Goal: Download file/media

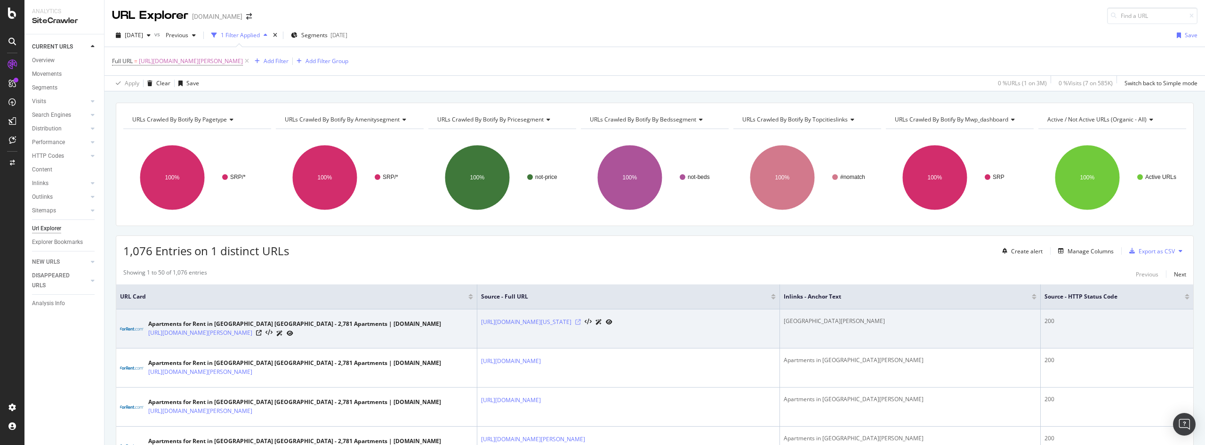
click at [581, 325] on icon at bounding box center [578, 322] width 6 height 6
drag, startPoint x: 329, startPoint y: 337, endPoint x: 148, endPoint y: 332, distance: 180.4
click at [148, 332] on div "[URL][DOMAIN_NAME][PERSON_NAME]" at bounding box center [294, 333] width 293 height 10
copy link "[URL][DOMAIN_NAME][PERSON_NAME]"
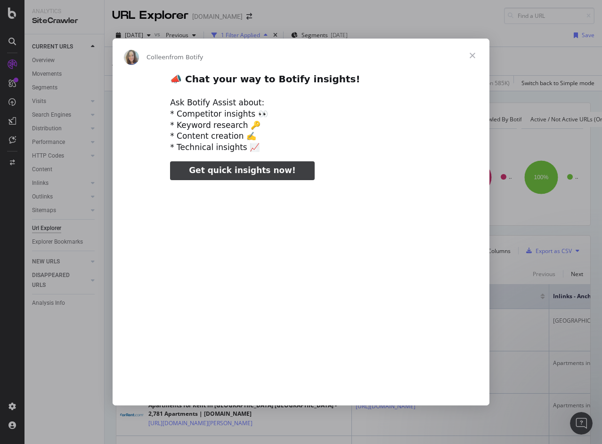
type input "610213"
click at [473, 60] on span "Close" at bounding box center [472, 56] width 34 height 34
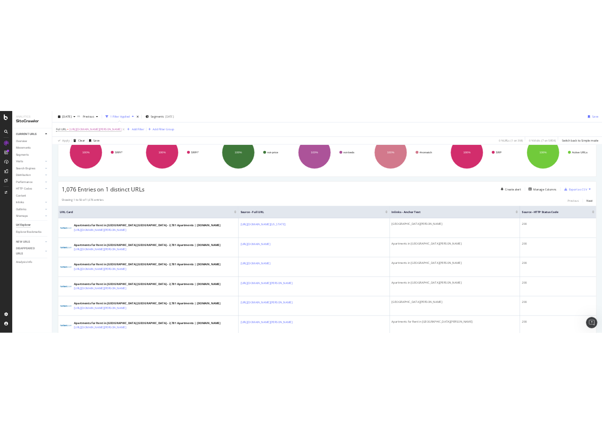
scroll to position [94, 0]
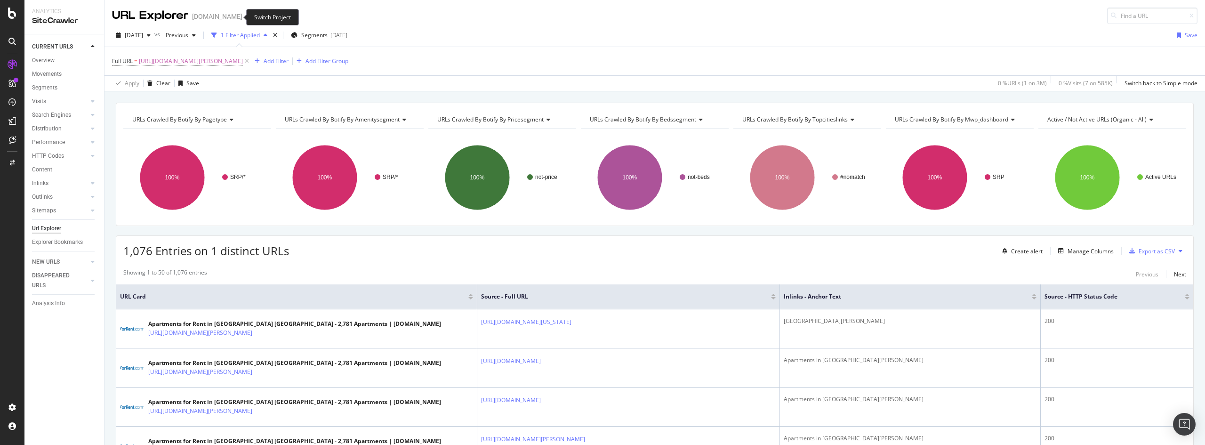
click at [242, 18] on span at bounding box center [248, 16] width 13 height 7
click at [246, 16] on icon "arrow-right-arrow-left" at bounding box center [249, 16] width 6 height 7
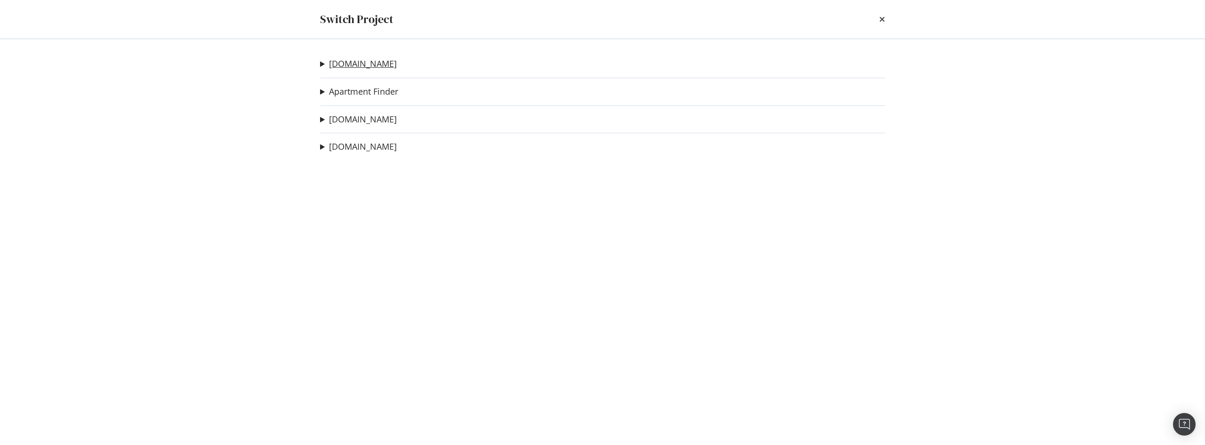
click at [372, 64] on link "[DOMAIN_NAME]" at bounding box center [363, 64] width 68 height 10
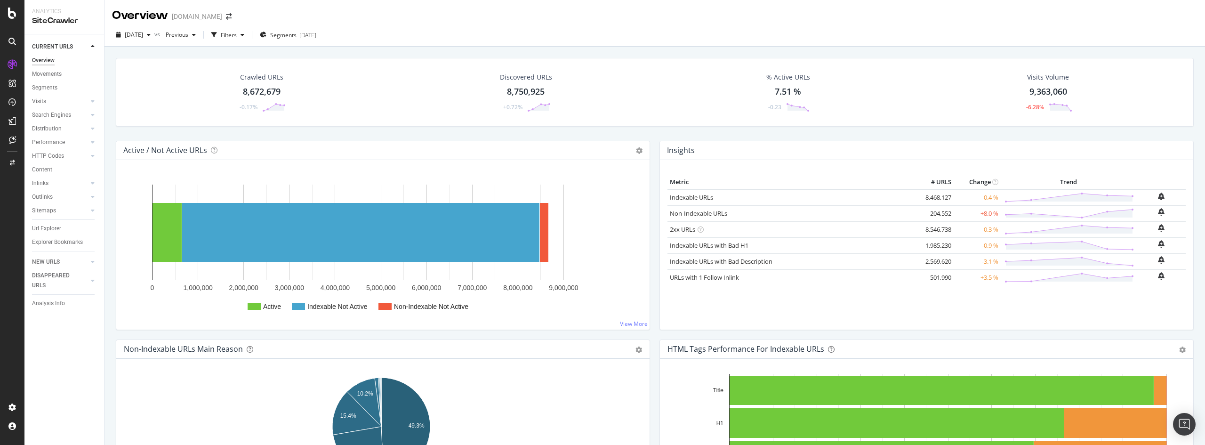
click at [271, 90] on div "8,672,679" at bounding box center [262, 92] width 38 height 12
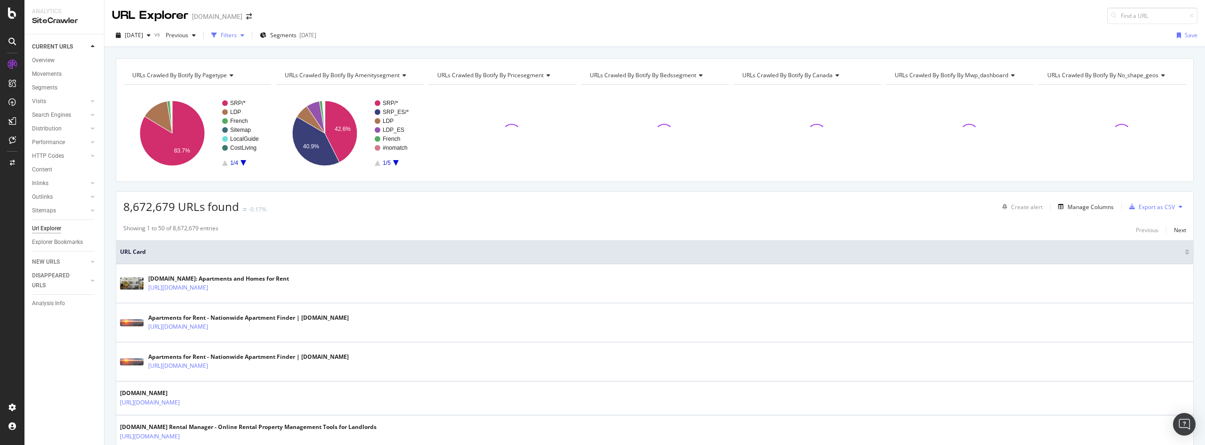
click at [237, 32] on div "Filters" at bounding box center [229, 35] width 16 height 8
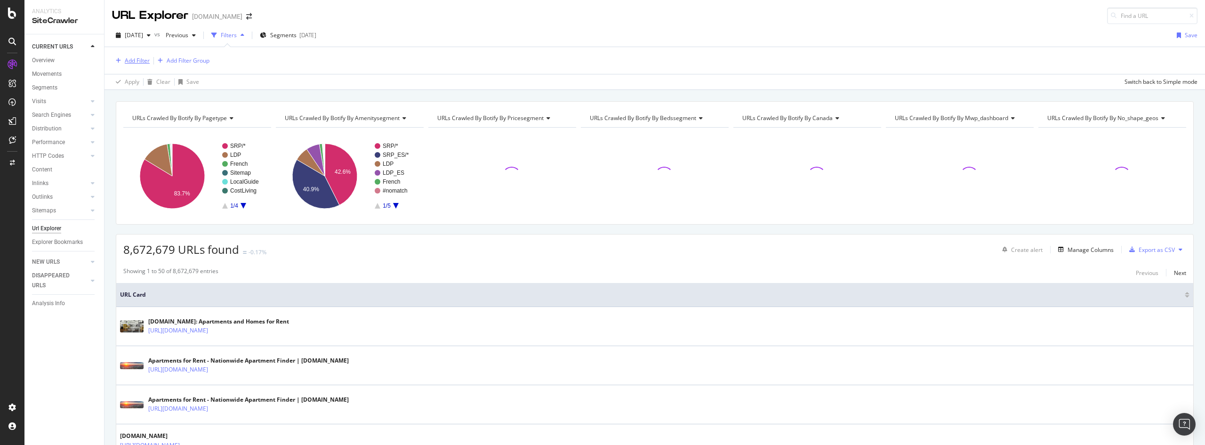
click at [146, 59] on div "Add Filter" at bounding box center [137, 61] width 25 height 8
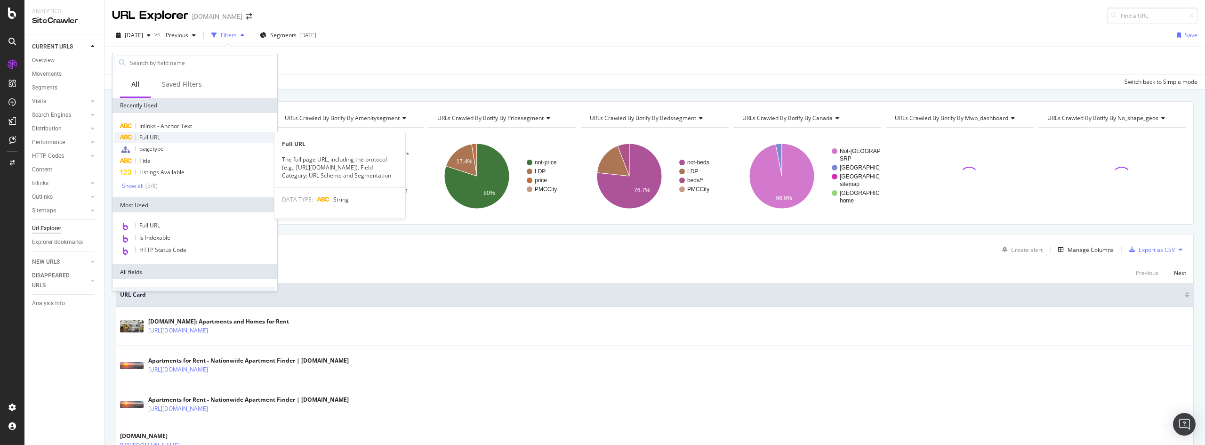
click at [152, 137] on span "Full URL" at bounding box center [149, 137] width 21 height 8
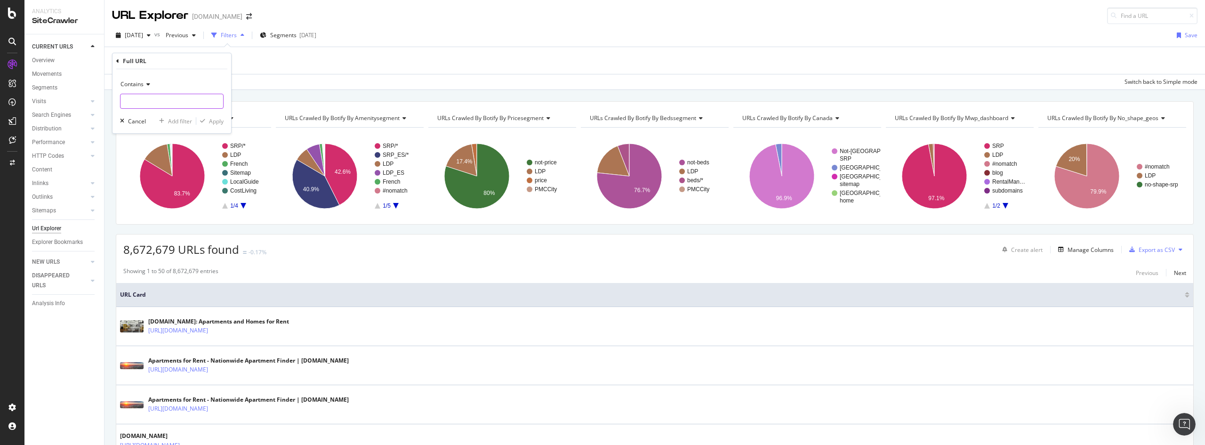
click at [183, 102] on input "text" at bounding box center [172, 101] width 103 height 15
paste input "[URL][DOMAIN_NAME]"
type input "[URL][DOMAIN_NAME]"
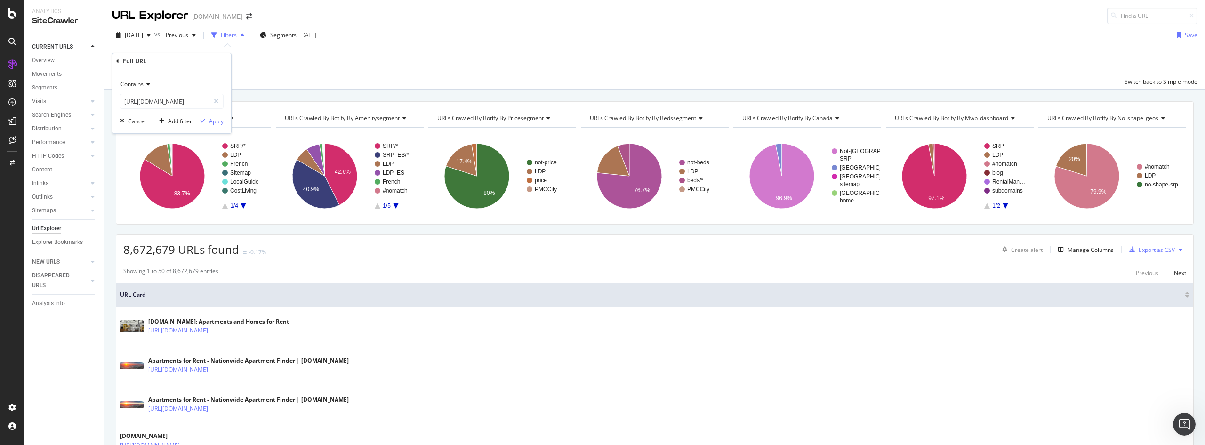
click at [151, 87] on div "Contains" at bounding box center [172, 84] width 104 height 15
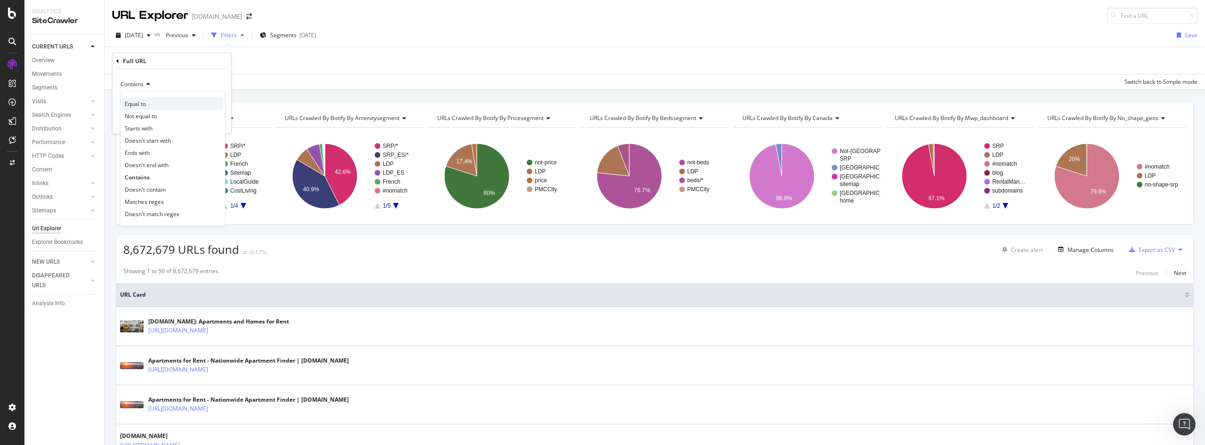
click at [151, 105] on div "Equal to" at bounding box center [172, 103] width 101 height 12
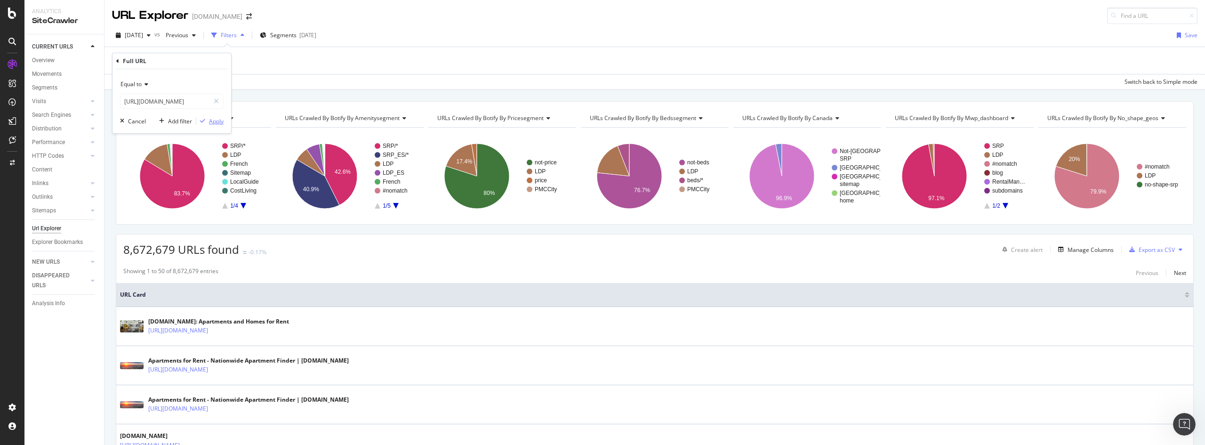
drag, startPoint x: 216, startPoint y: 118, endPoint x: 877, endPoint y: 5, distance: 671.1
click at [216, 118] on div "Apply" at bounding box center [216, 121] width 15 height 8
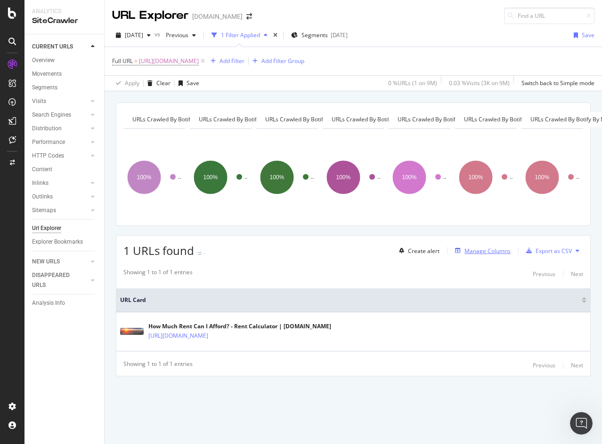
click at [501, 252] on div "Manage Columns" at bounding box center [487, 251] width 46 height 8
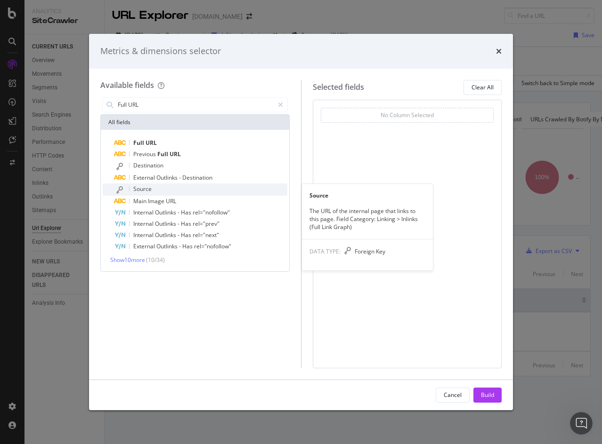
type input "Full URL"
click at [144, 187] on span "Source" at bounding box center [142, 189] width 18 height 8
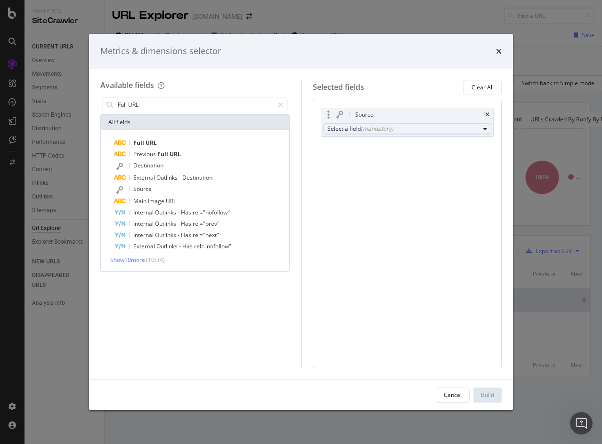
click at [395, 131] on div "Select a field (mandatory)" at bounding box center [403, 129] width 153 height 8
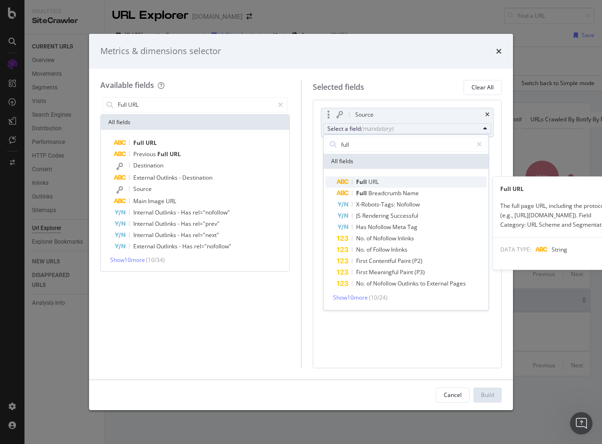
type input "full"
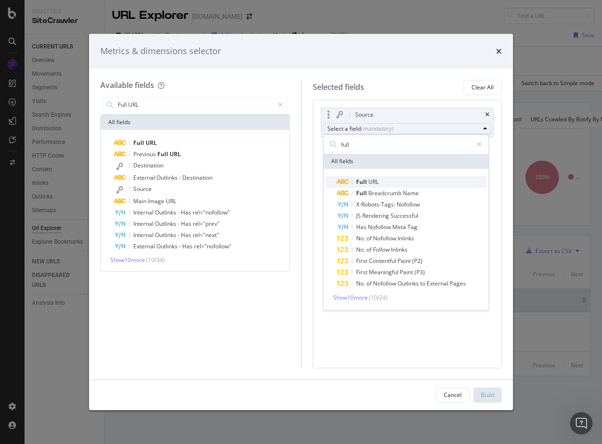
click at [380, 183] on span "Full URL" at bounding box center [412, 182] width 150 height 11
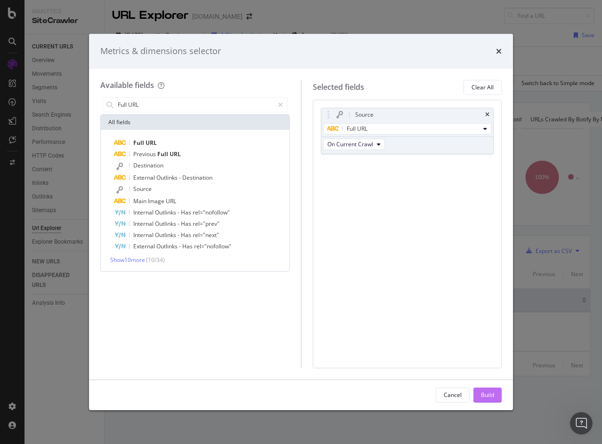
click at [495, 395] on button "Build" at bounding box center [487, 395] width 28 height 15
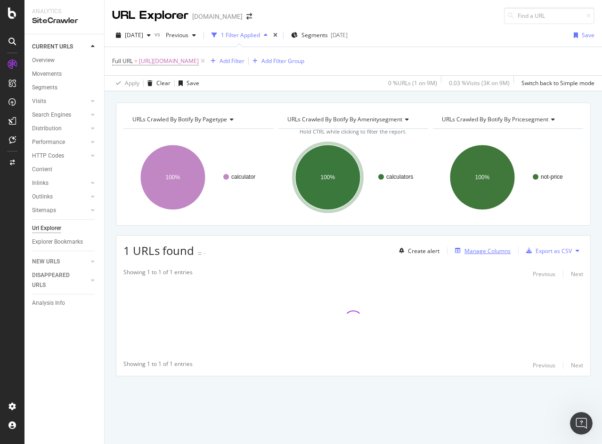
click at [485, 250] on div "Manage Columns" at bounding box center [487, 251] width 46 height 8
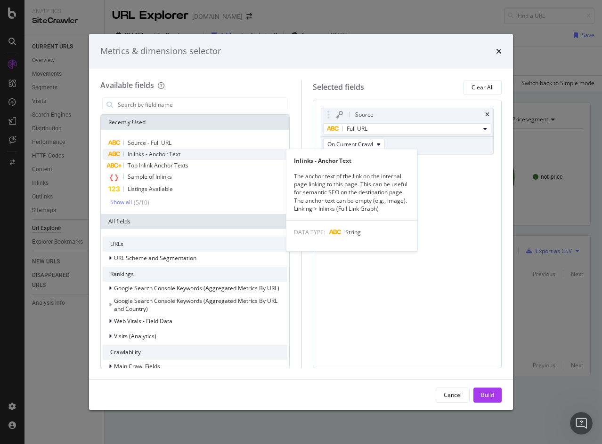
click at [165, 154] on span "Inlinks - Anchor Text" at bounding box center [154, 154] width 53 height 8
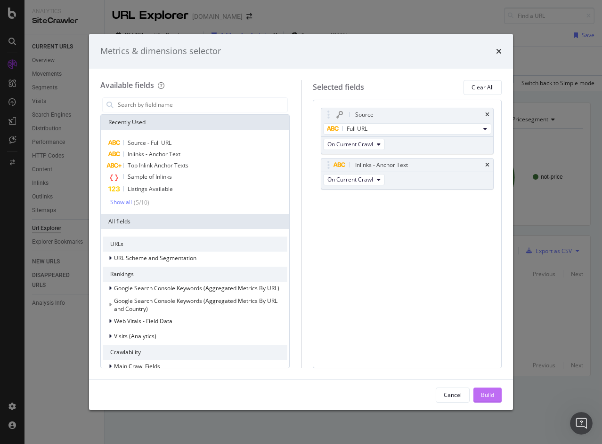
click at [487, 390] on div "Build" at bounding box center [487, 395] width 13 height 14
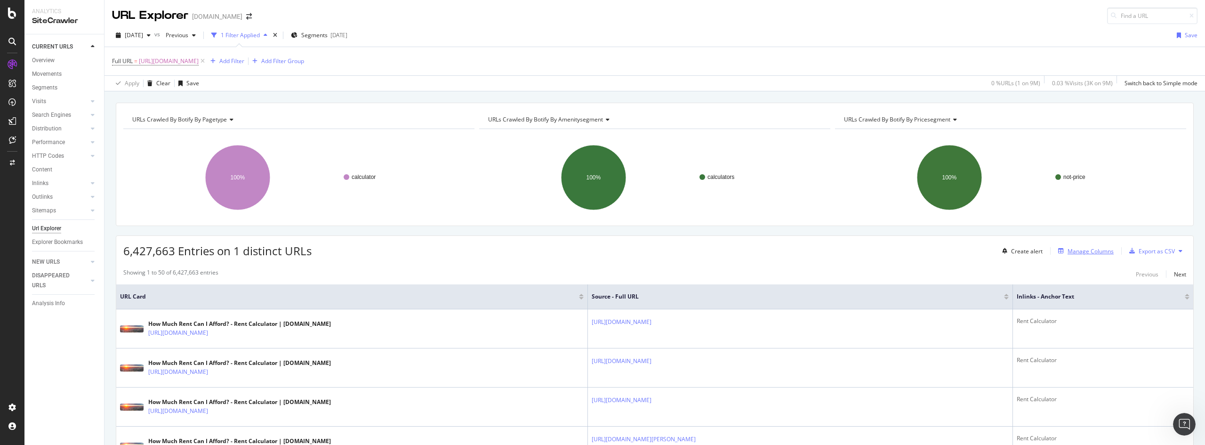
click at [1090, 252] on div "Manage Columns" at bounding box center [1091, 251] width 46 height 8
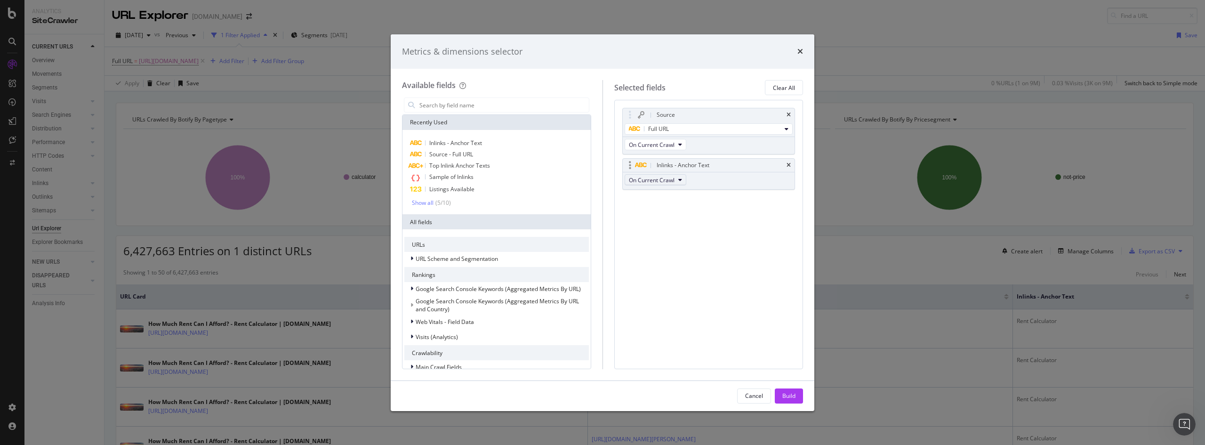
click at [662, 179] on span "On Current Crawl" at bounding box center [652, 180] width 46 height 8
click at [766, 196] on div "Source Full URL On Current Crawl Inlinks - Anchor Text On Current Crawl You can…" at bounding box center [708, 159] width 173 height 102
click at [802, 54] on div "Metrics & dimensions selector" at bounding box center [603, 51] width 424 height 35
click at [801, 54] on icon "times" at bounding box center [801, 52] width 6 height 8
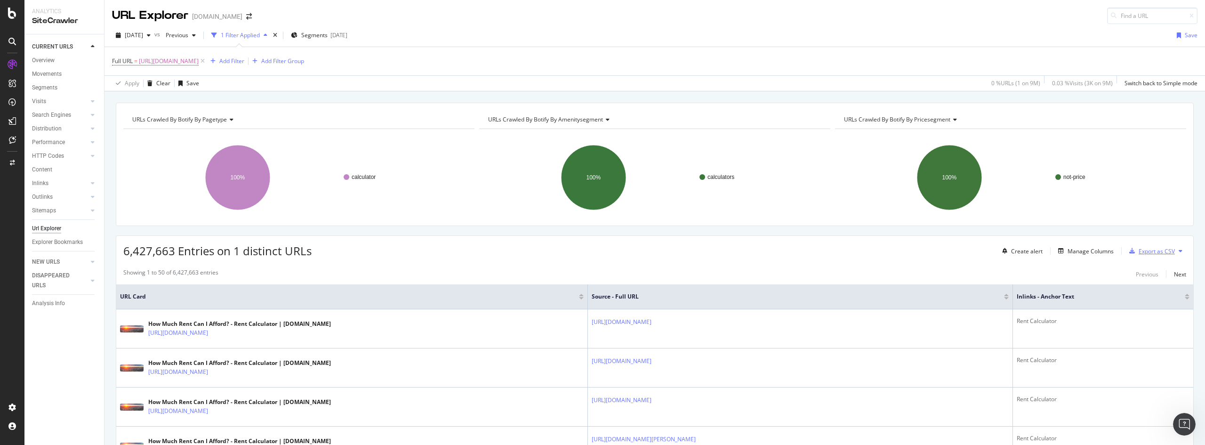
click at [1150, 253] on div "Export as CSV" at bounding box center [1157, 251] width 36 height 8
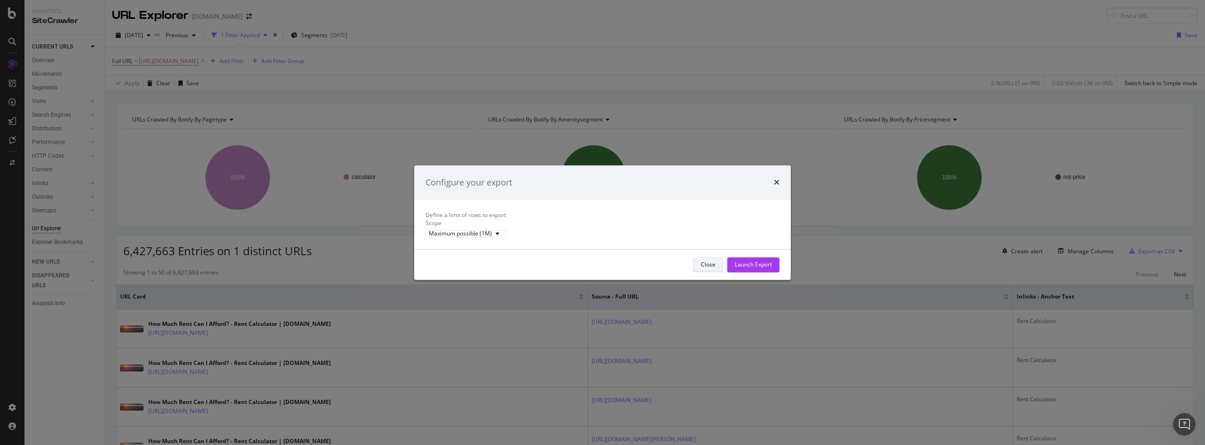
click at [710, 268] on div "Close" at bounding box center [708, 264] width 15 height 8
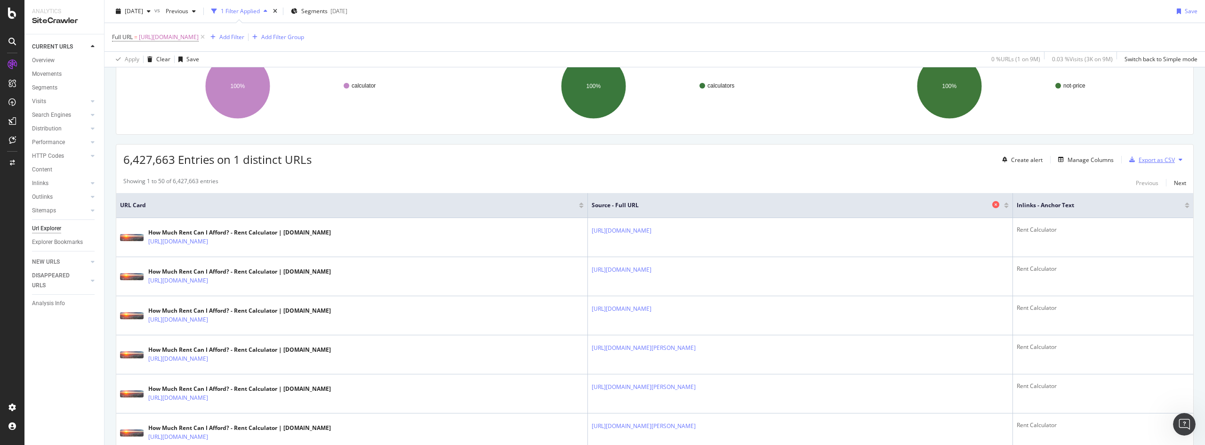
scroll to position [94, 0]
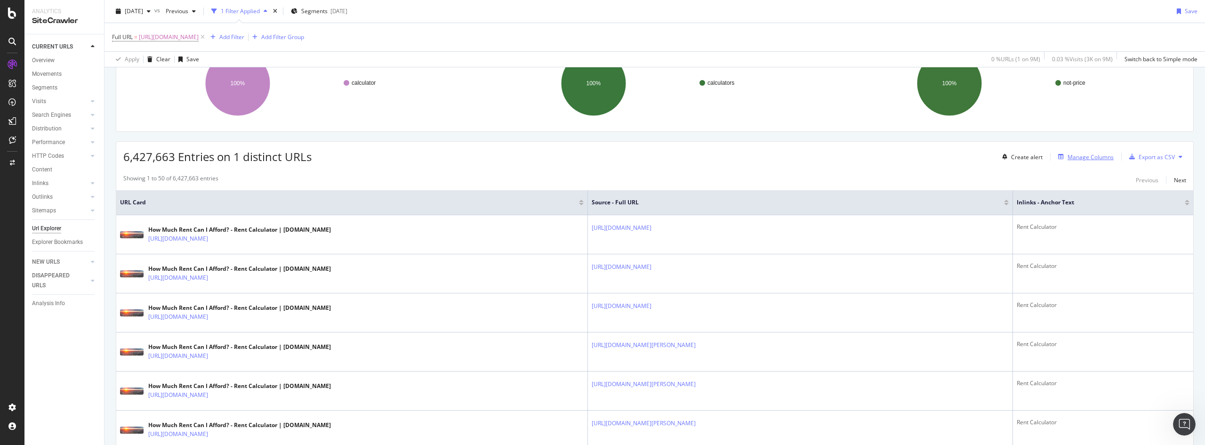
click at [1080, 160] on div "Manage Columns" at bounding box center [1091, 157] width 46 height 8
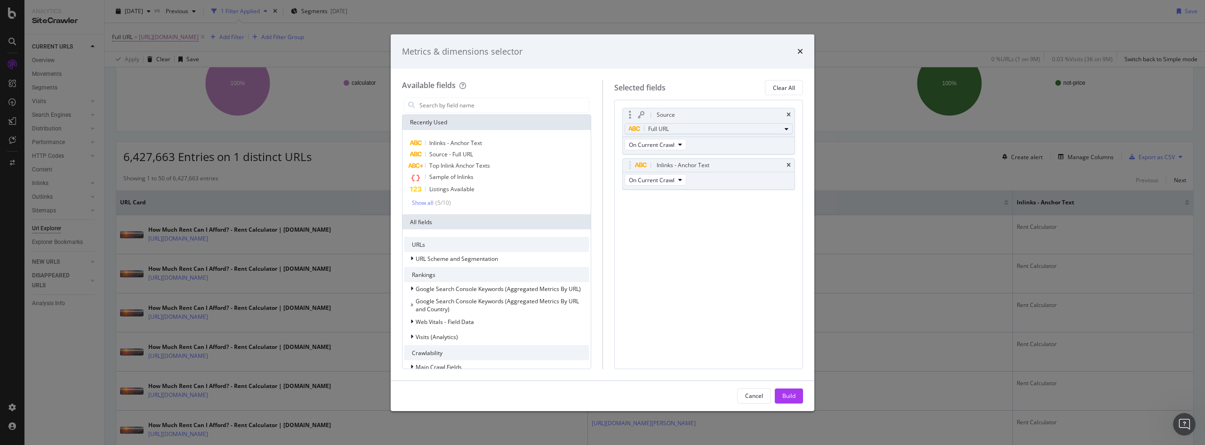
click at [672, 130] on div "Full URL" at bounding box center [705, 128] width 153 height 11
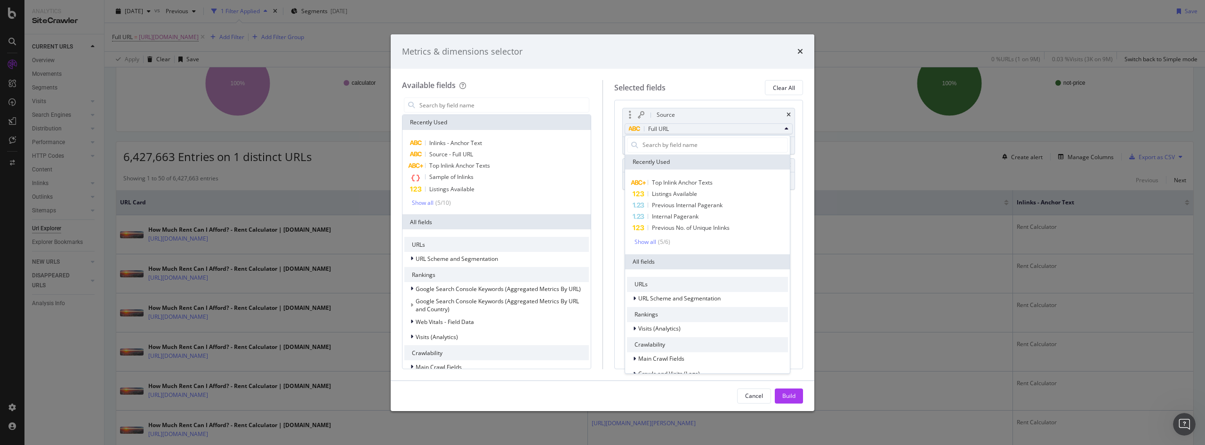
click at [672, 130] on div "Full URL" at bounding box center [705, 128] width 153 height 11
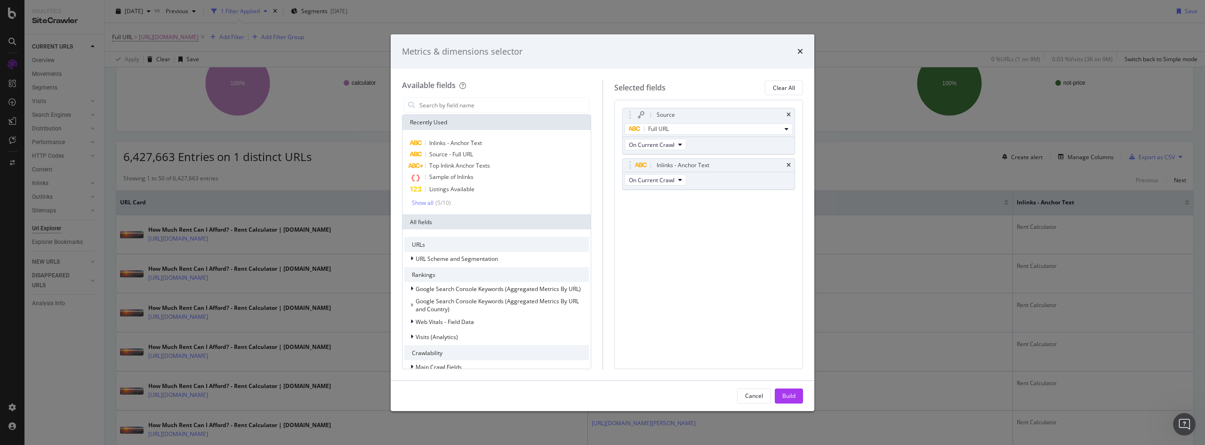
click at [703, 89] on div "Selected fields Clear All" at bounding box center [708, 87] width 189 height 15
click at [733, 241] on div "Source Full URL On Current Crawl Inlinks - Anchor Text On Current Crawl You can…" at bounding box center [708, 234] width 189 height 269
click at [756, 392] on div "Cancel" at bounding box center [754, 396] width 18 height 8
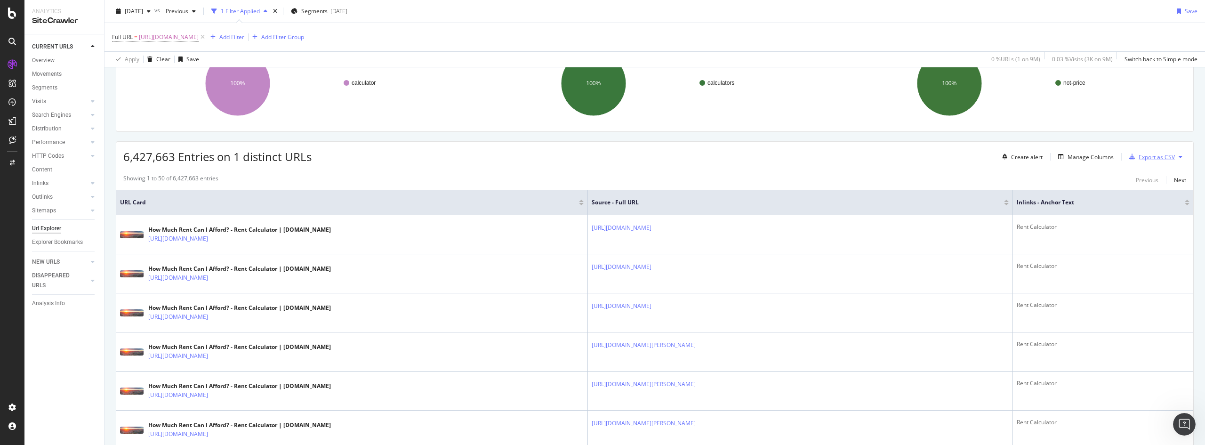
click at [1146, 154] on div "Export as CSV" at bounding box center [1157, 157] width 36 height 8
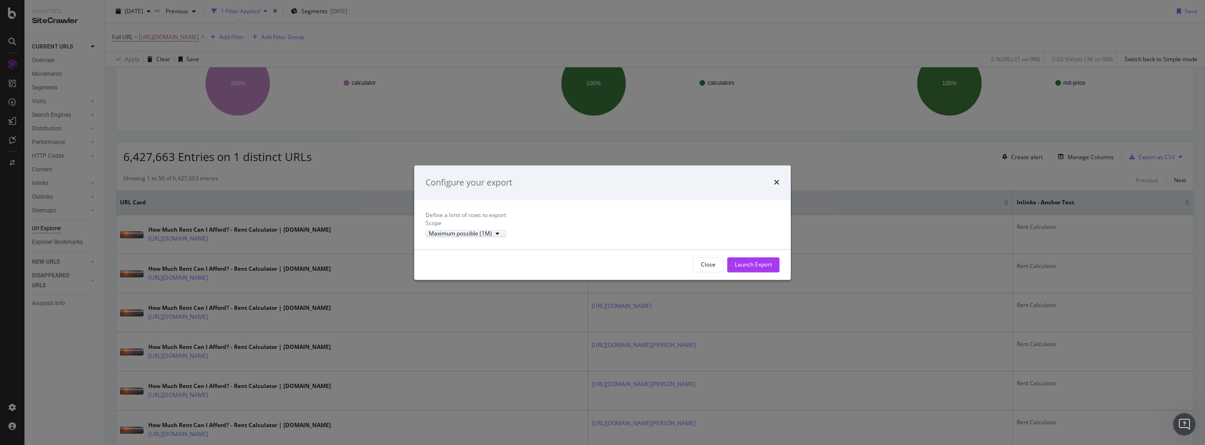
click at [492, 237] on div "Maximum possible (1M)" at bounding box center [460, 234] width 63 height 6
click at [755, 268] on div "Launch Export" at bounding box center [753, 264] width 37 height 8
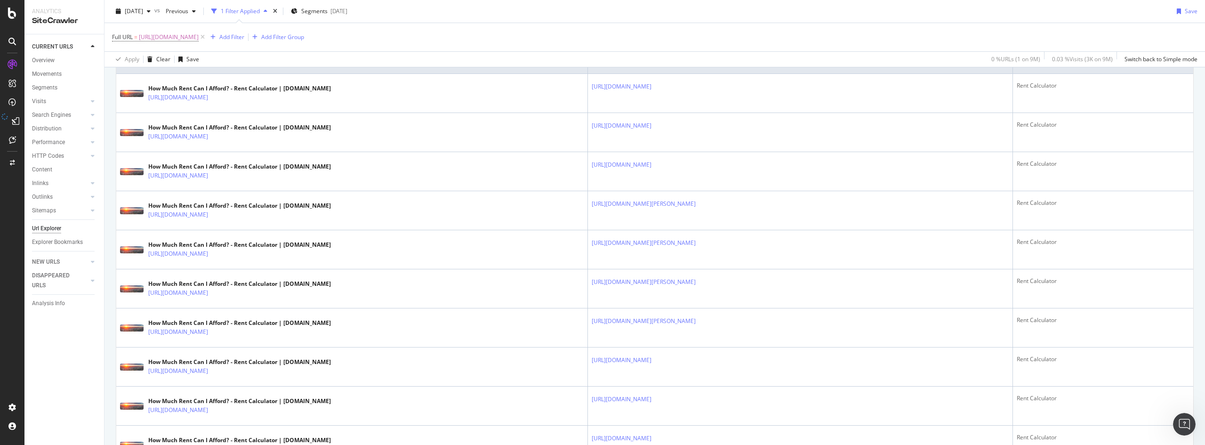
scroll to position [0, 0]
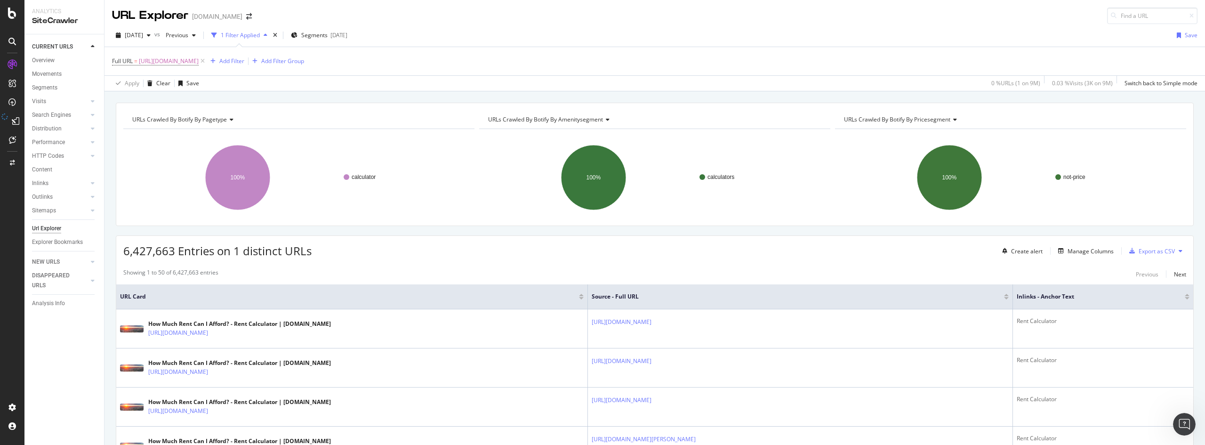
click at [1176, 251] on button at bounding box center [1180, 250] width 11 height 15
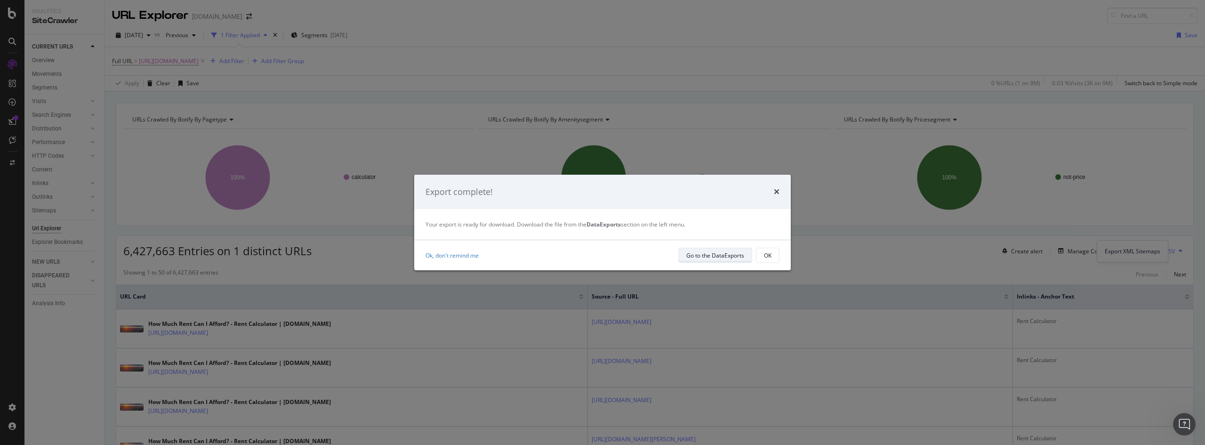
click at [729, 253] on div "Go to the DataExports" at bounding box center [716, 255] width 58 height 8
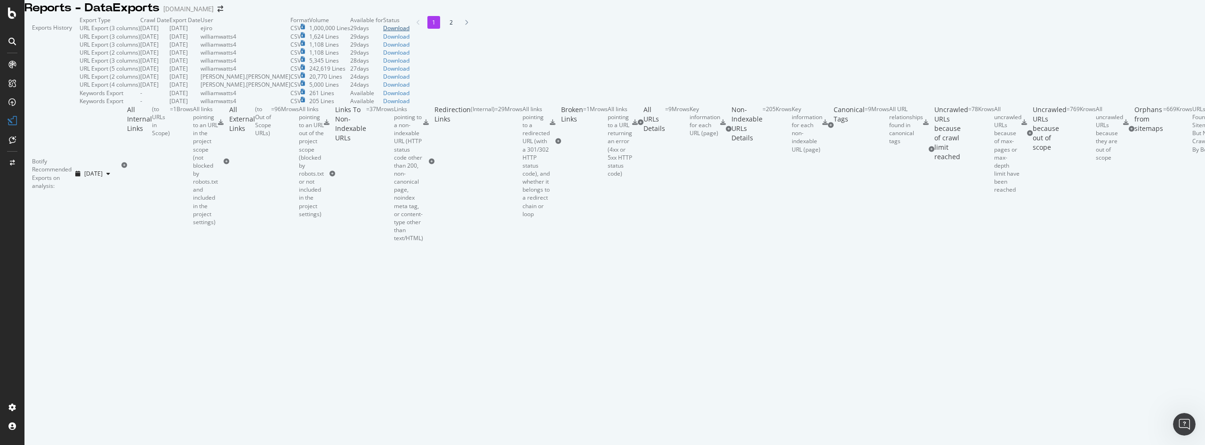
click at [410, 32] on div "Download" at bounding box center [396, 28] width 26 height 8
